Goal: Task Accomplishment & Management: Use online tool/utility

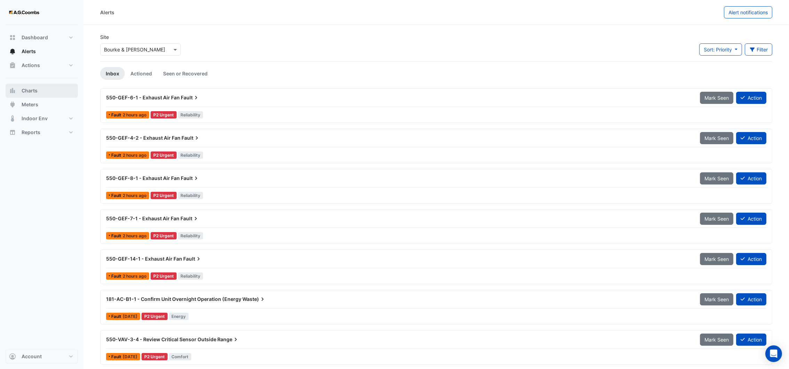
click at [34, 94] on button "Charts" at bounding box center [42, 91] width 72 height 14
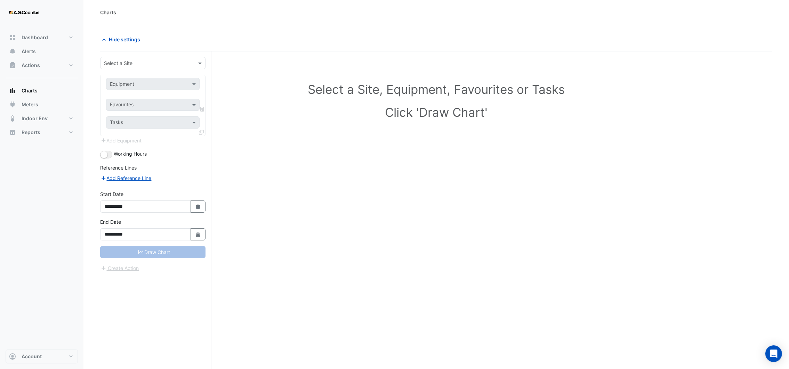
click at [139, 63] on input "text" at bounding box center [146, 63] width 84 height 7
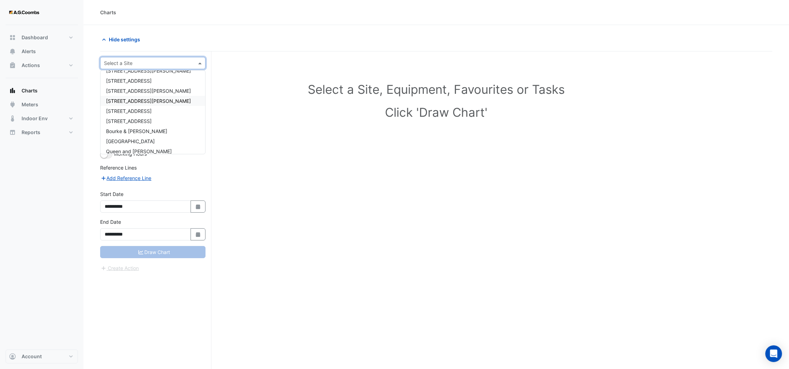
scroll to position [43, 0]
click at [126, 128] on span "[GEOGRAPHIC_DATA]" at bounding box center [130, 126] width 49 height 6
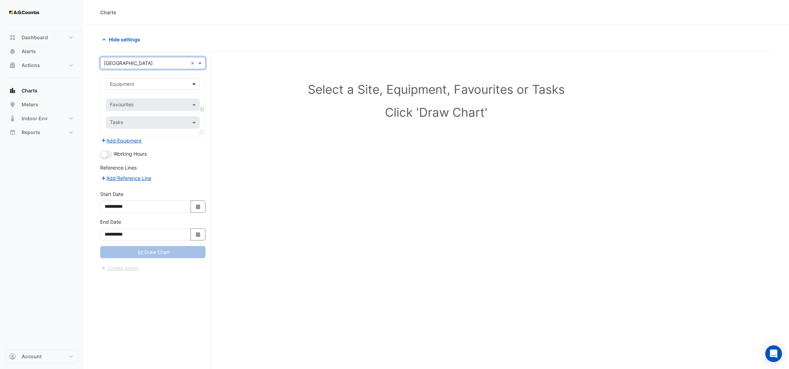
click at [193, 86] on span at bounding box center [194, 83] width 9 height 7
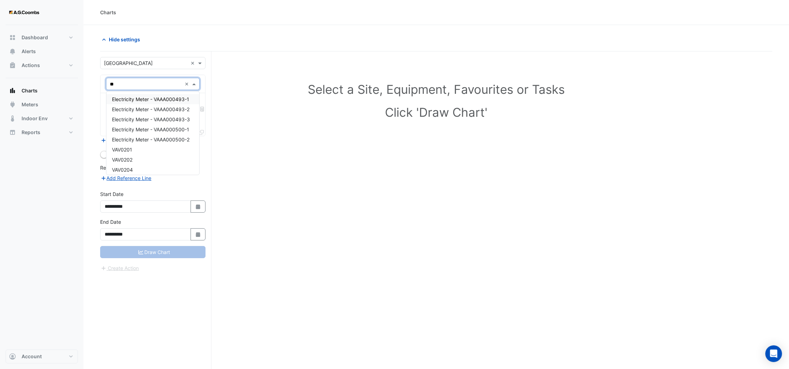
type input "***"
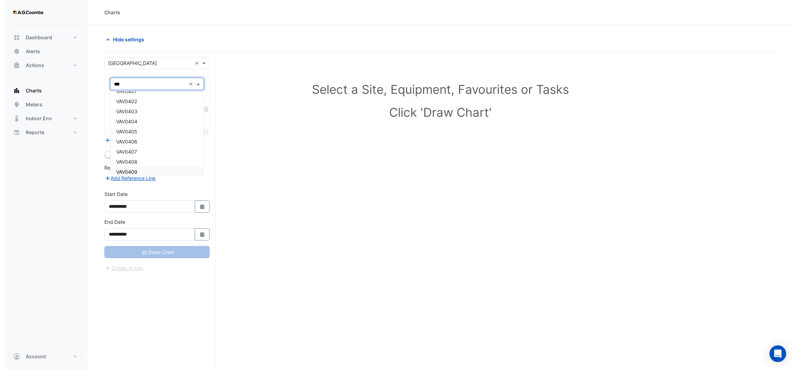
scroll to position [313, 0]
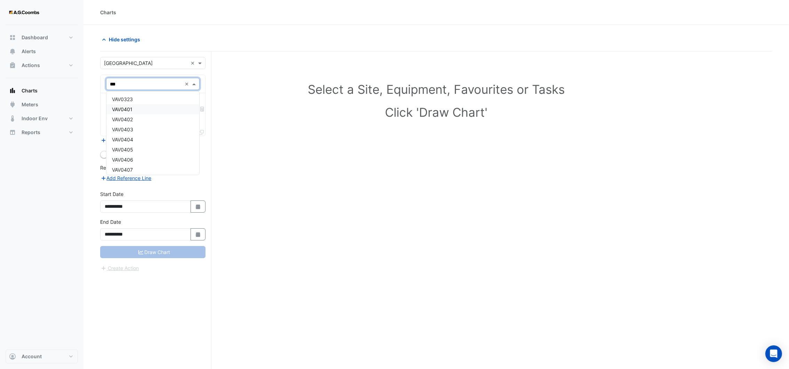
click at [127, 111] on span "VAV0401" at bounding box center [122, 109] width 21 height 6
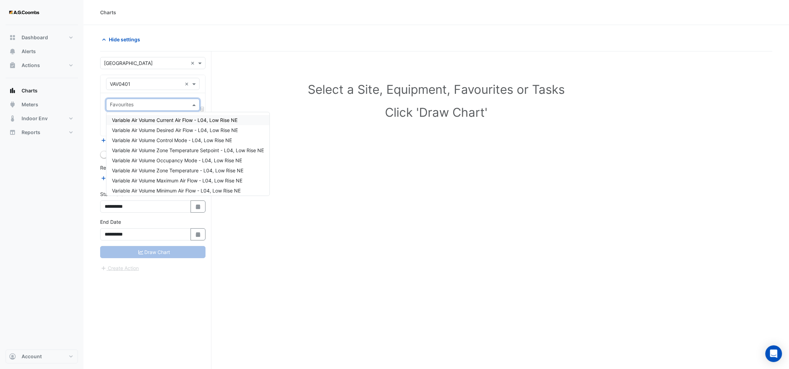
click at [195, 106] on span at bounding box center [194, 104] width 9 height 7
click at [195, 168] on span "Variable Air Volume Zone Temperature - L04, Low Rise NE" at bounding box center [177, 171] width 131 height 6
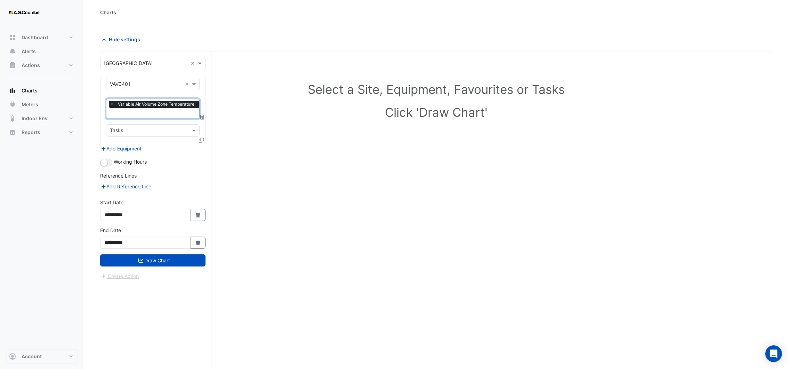
click at [201, 139] on icon at bounding box center [201, 140] width 5 height 5
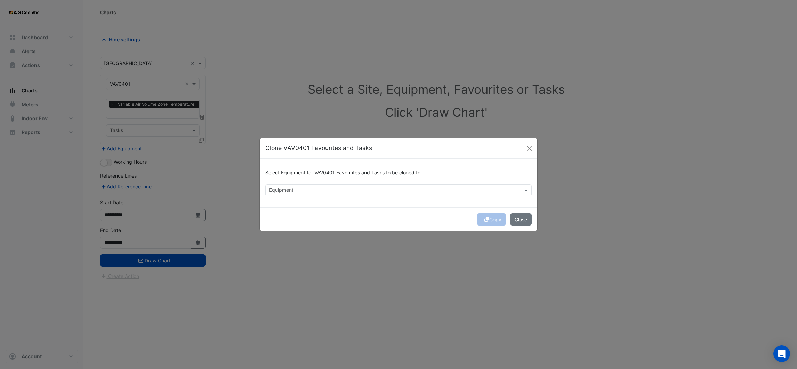
click at [284, 189] on input "text" at bounding box center [394, 190] width 251 height 7
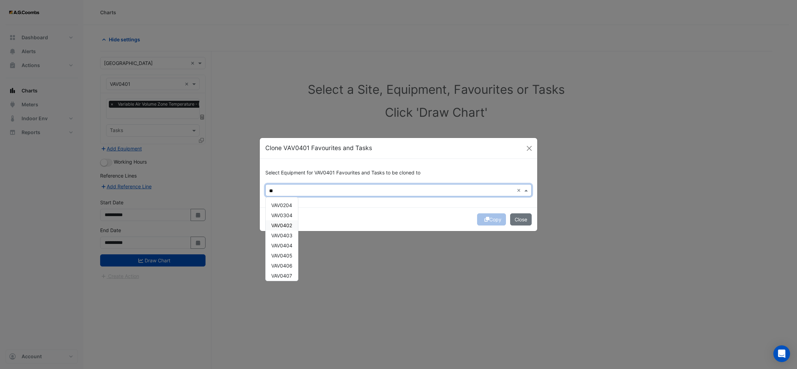
click at [289, 229] on div "VAV0402" at bounding box center [282, 225] width 32 height 10
click at [289, 235] on span "VAV0403" at bounding box center [281, 236] width 21 height 6
click at [288, 245] on span "VAV0404" at bounding box center [281, 246] width 21 height 6
click at [287, 257] on span "VAV0405" at bounding box center [281, 256] width 21 height 6
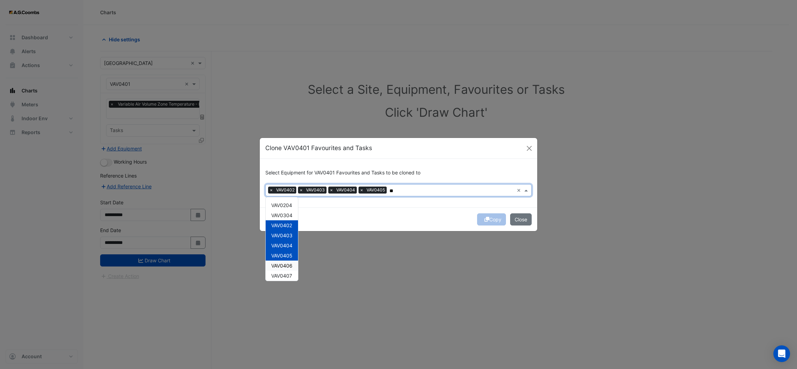
click at [286, 266] on span "VAV0406" at bounding box center [281, 266] width 21 height 6
click at [285, 275] on span "VAV0407" at bounding box center [281, 276] width 21 height 6
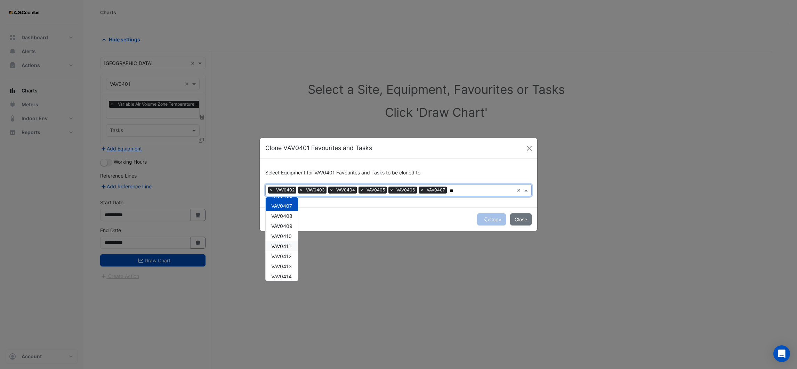
scroll to position [52, 0]
click at [283, 236] on span "VAV0408" at bounding box center [281, 234] width 21 height 6
click at [283, 241] on span "VAV0409" at bounding box center [281, 244] width 21 height 6
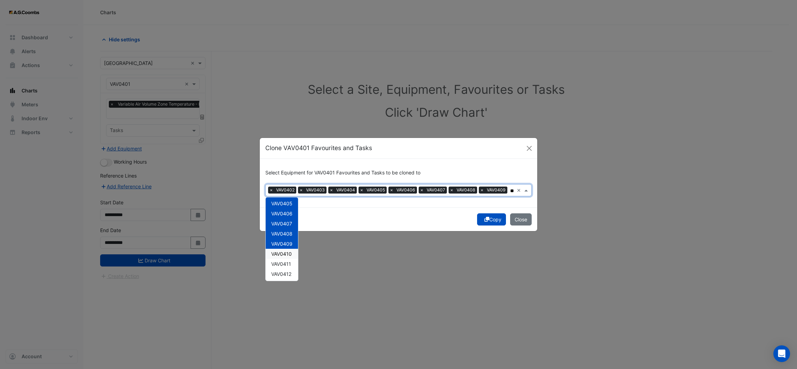
click at [283, 253] on span "VAV0410" at bounding box center [281, 254] width 21 height 6
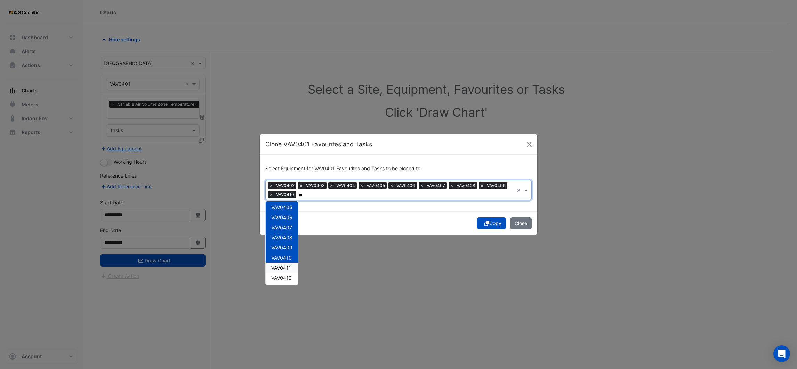
click at [281, 263] on div "VAV0411" at bounding box center [282, 268] width 32 height 10
click at [281, 276] on span "VAV0412" at bounding box center [281, 278] width 20 height 6
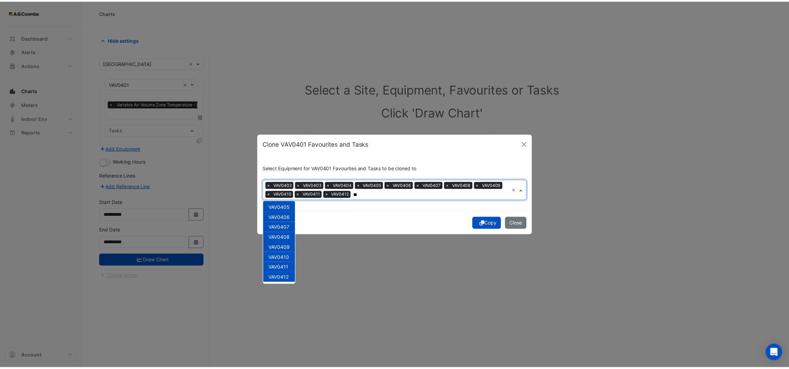
scroll to position [104, 0]
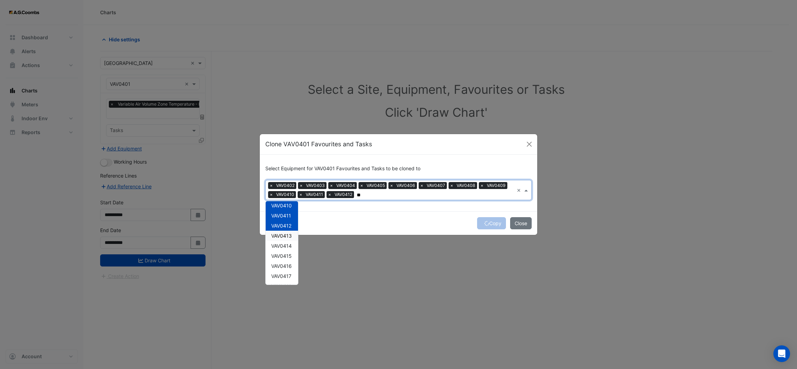
click at [284, 233] on span "VAV0413" at bounding box center [281, 236] width 21 height 6
click at [285, 243] on span "VAV0414" at bounding box center [281, 246] width 21 height 6
type input "**"
click at [351, 220] on div "Copy Close" at bounding box center [398, 223] width 277 height 24
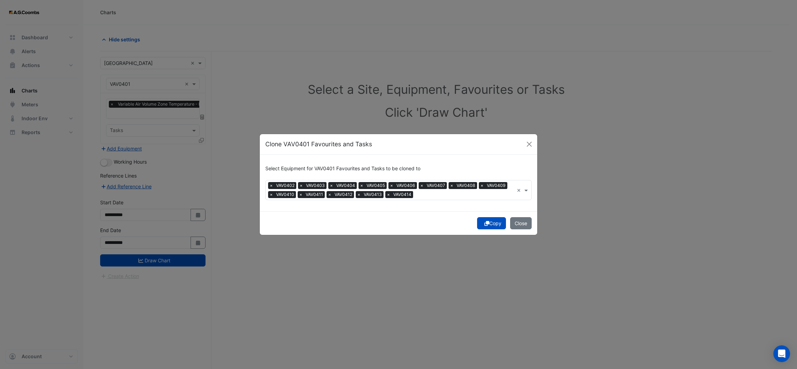
click at [495, 225] on button "Copy" at bounding box center [491, 223] width 29 height 12
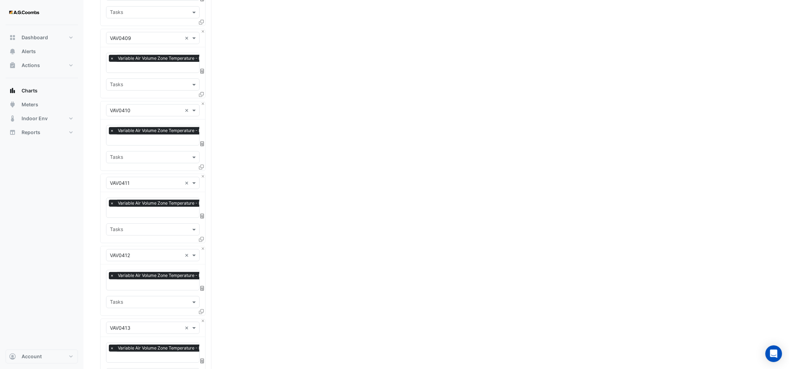
scroll to position [853, 0]
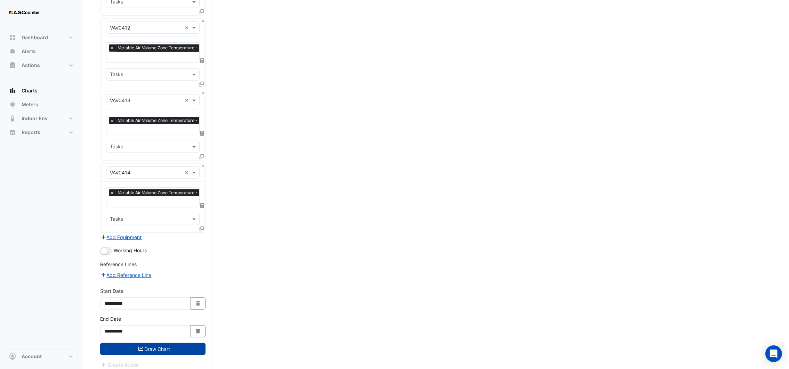
click at [173, 344] on button "Draw Chart" at bounding box center [152, 349] width 105 height 12
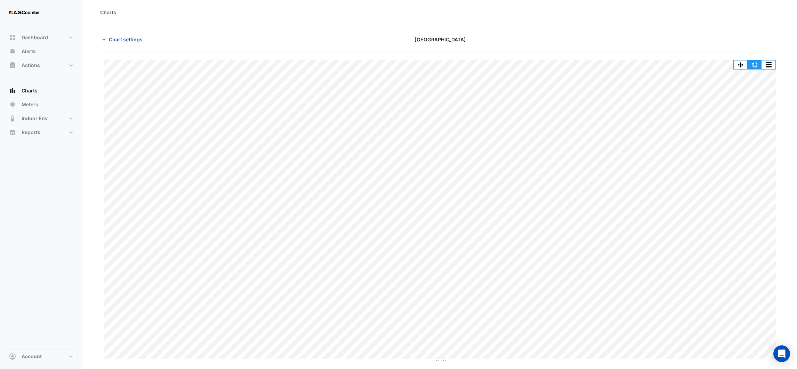
click at [753, 67] on button "button" at bounding box center [754, 64] width 14 height 9
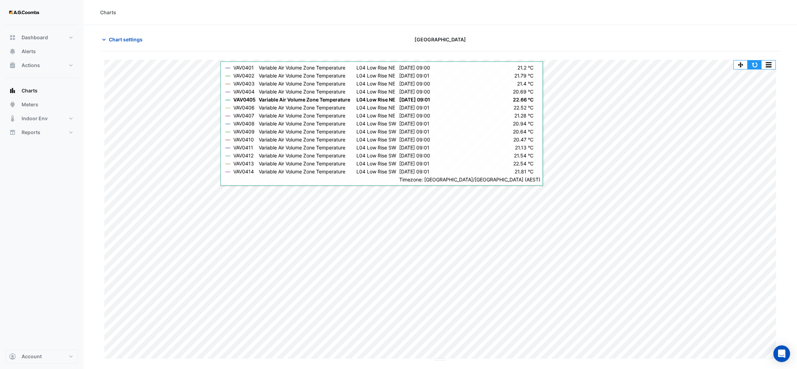
click at [756, 61] on button "button" at bounding box center [754, 64] width 14 height 9
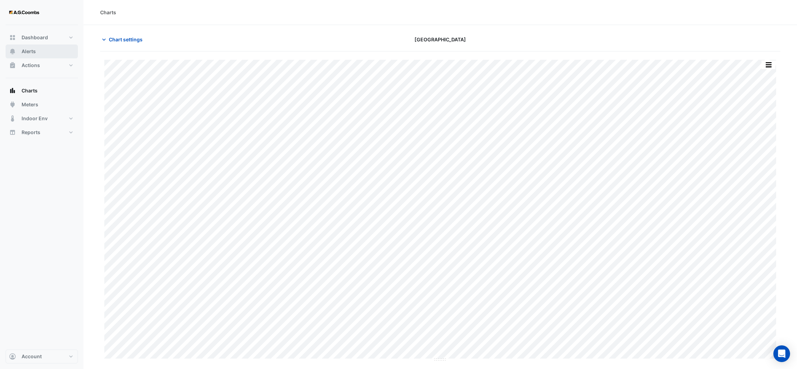
click at [32, 50] on span "Alerts" at bounding box center [29, 51] width 14 height 7
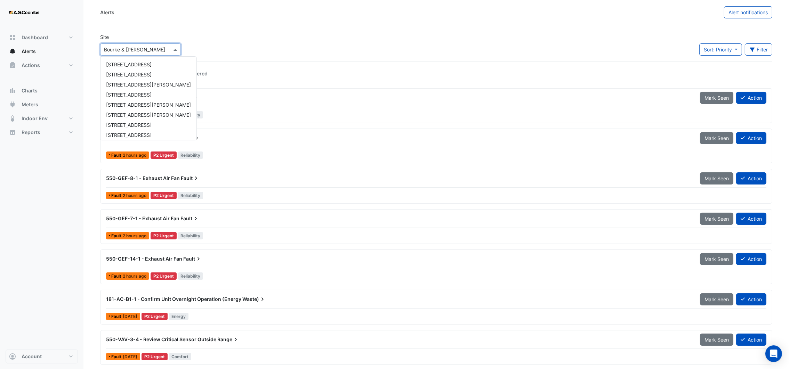
click at [159, 48] on input "text" at bounding box center [133, 49] width 59 height 7
click at [135, 110] on span "[GEOGRAPHIC_DATA]" at bounding box center [130, 113] width 49 height 6
